Goal: Task Accomplishment & Management: Complete application form

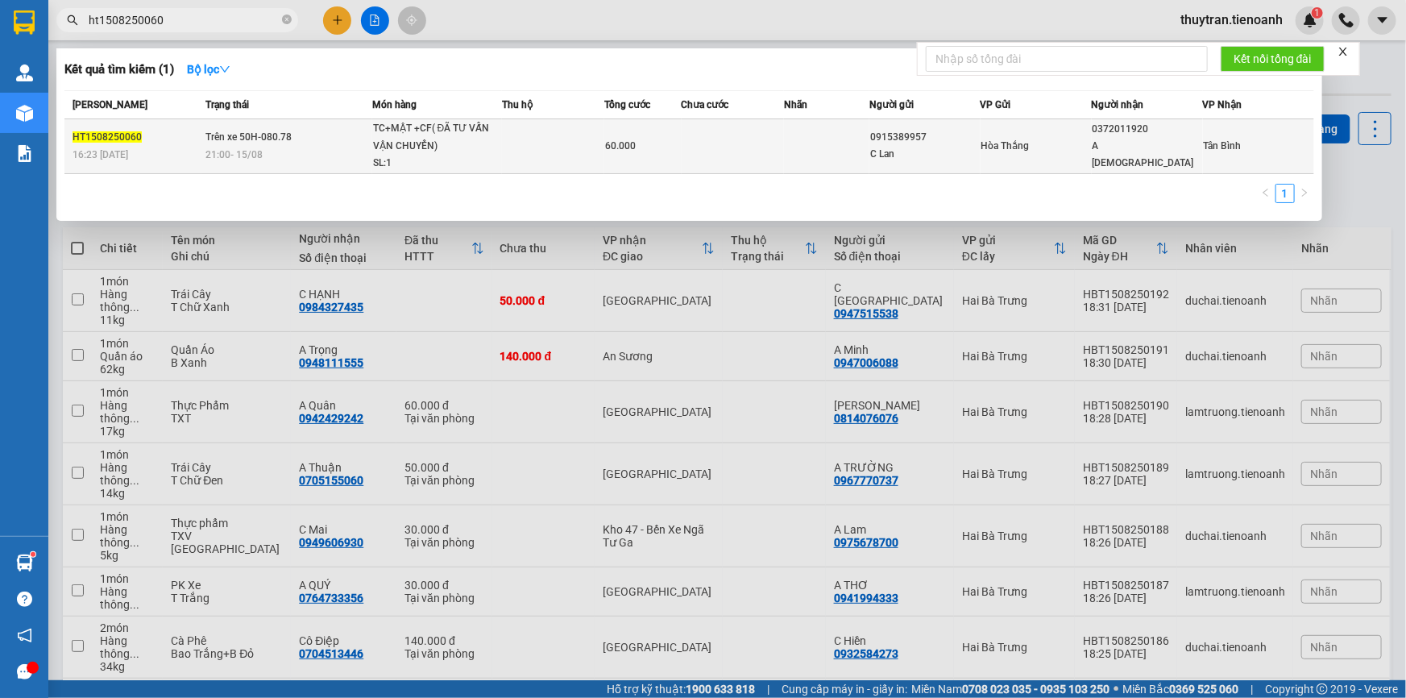
type input "ht1508250060"
click at [370, 135] on td "Trên xe 50H-080.78 21:00 [DATE]" at bounding box center [286, 146] width 171 height 55
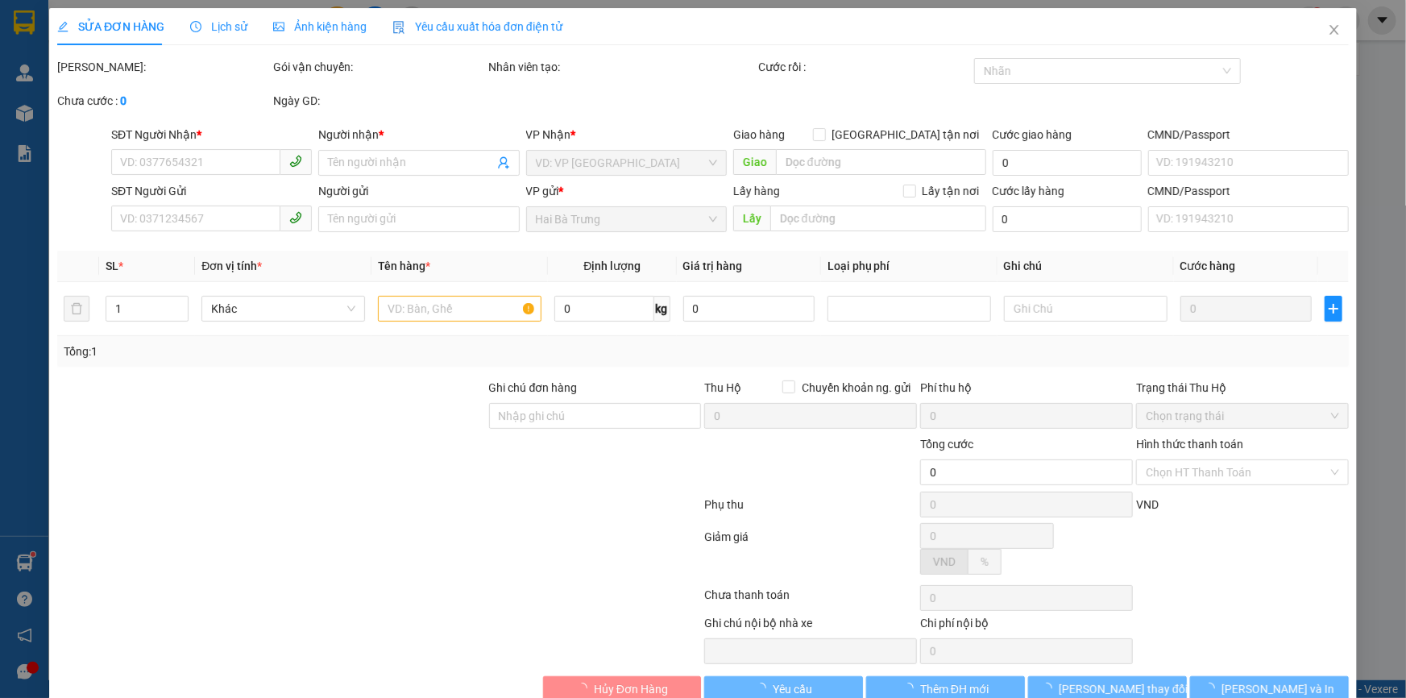
type input "0372011920"
type input "A [DEMOGRAPHIC_DATA]"
type input "0915389957"
type input "C Lan"
type input "038084041827"
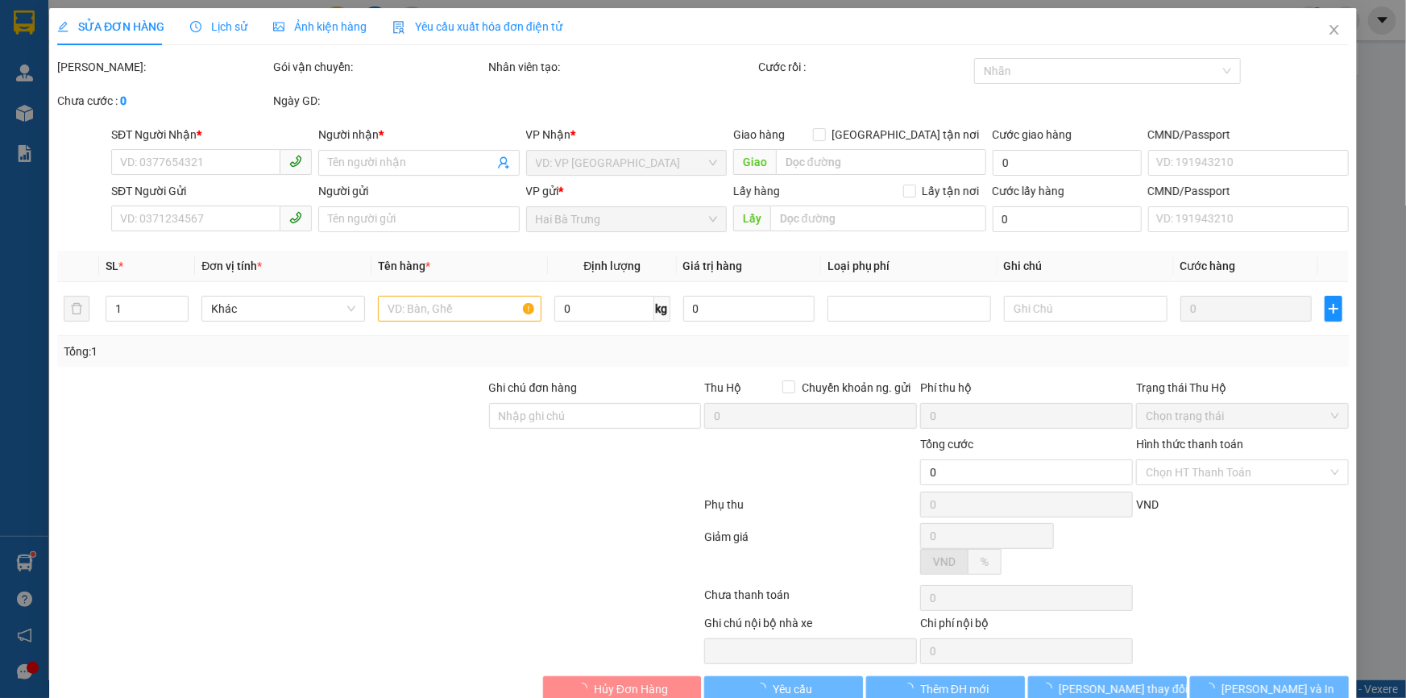
type input "60.000"
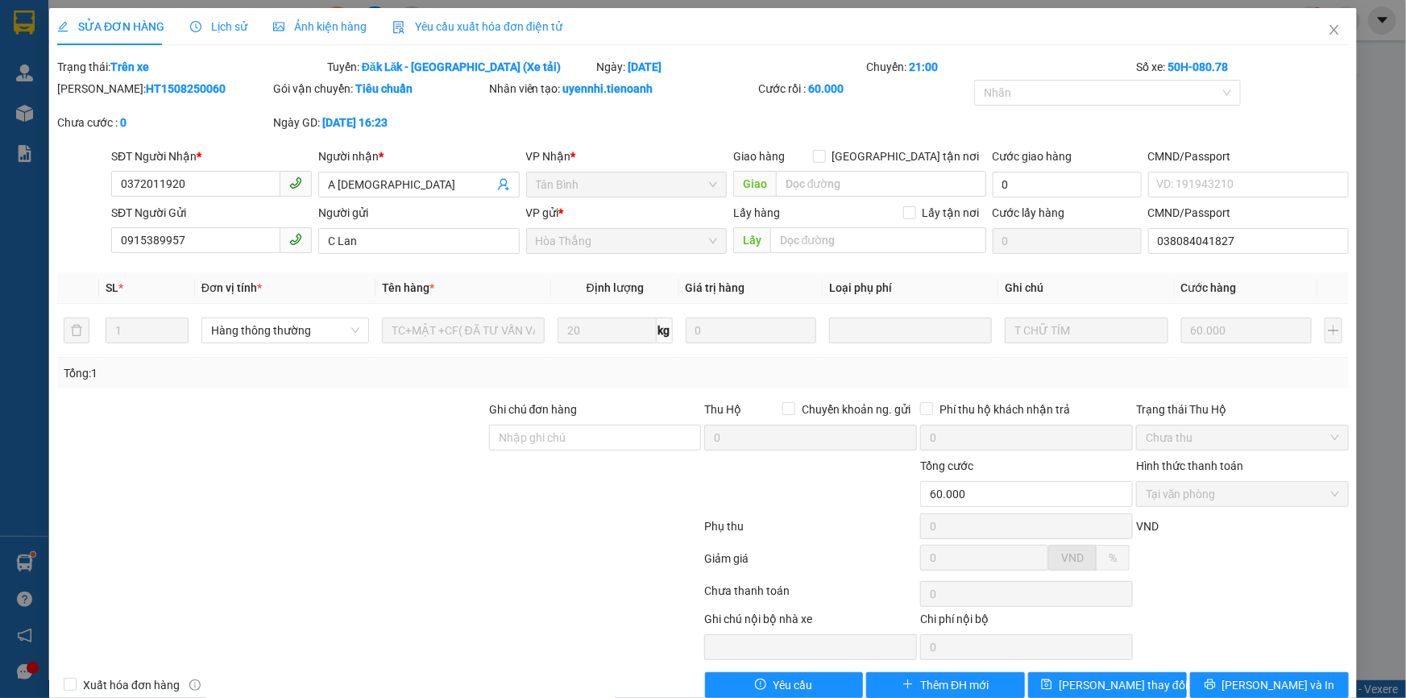
click at [606, 545] on div at bounding box center [379, 561] width 647 height 32
click at [1334, 23] on span "Close" at bounding box center [1334, 30] width 45 height 45
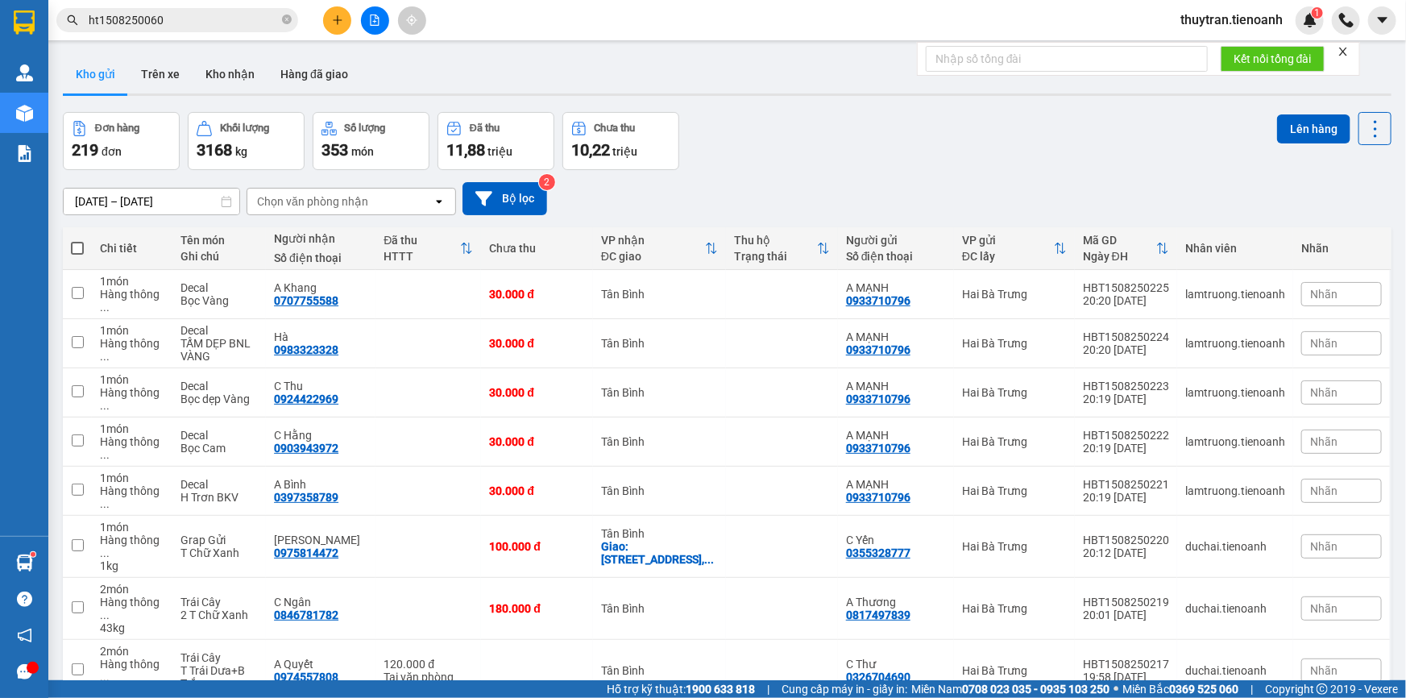
click at [218, 18] on input "ht1508250060" at bounding box center [184, 20] width 190 height 18
